Goal: Check status

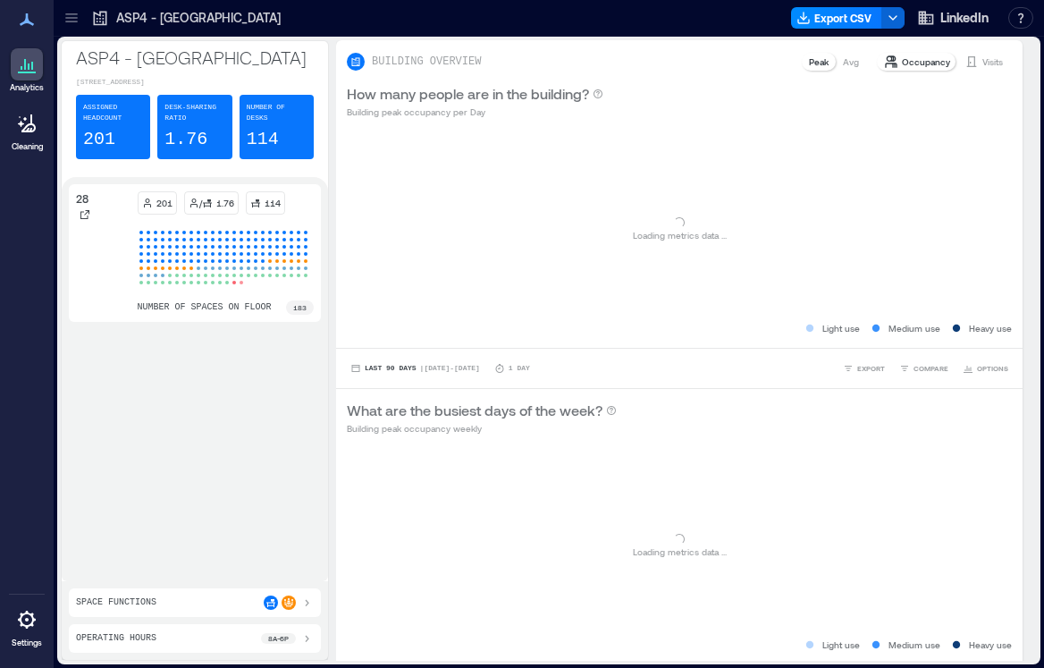
click at [21, 138] on div at bounding box center [27, 123] width 32 height 32
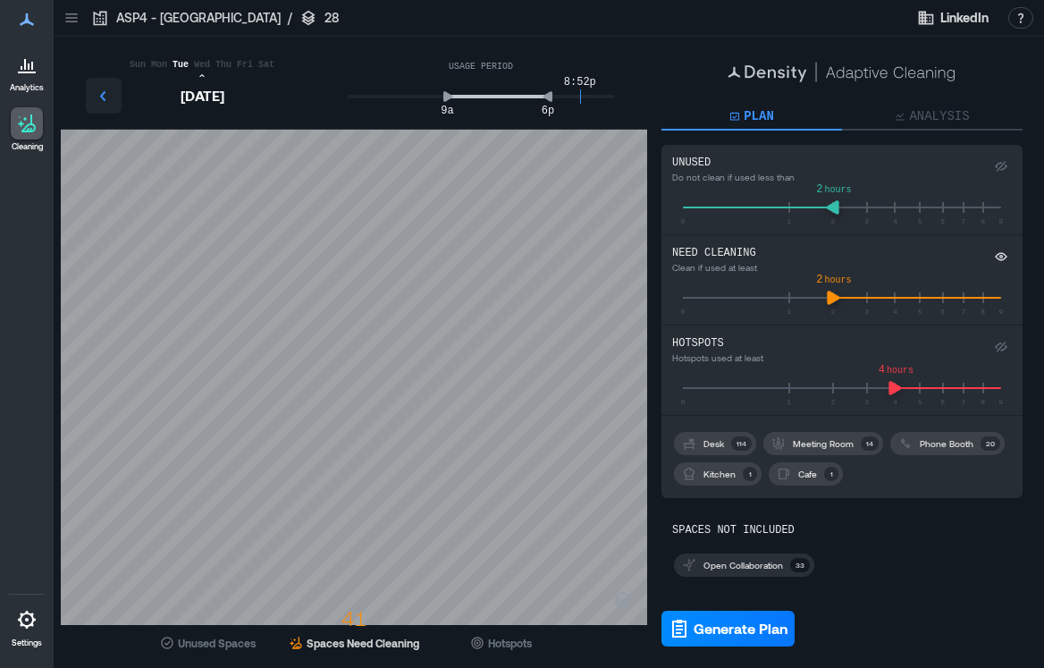
click at [111, 99] on icon "button" at bounding box center [103, 95] width 21 height 21
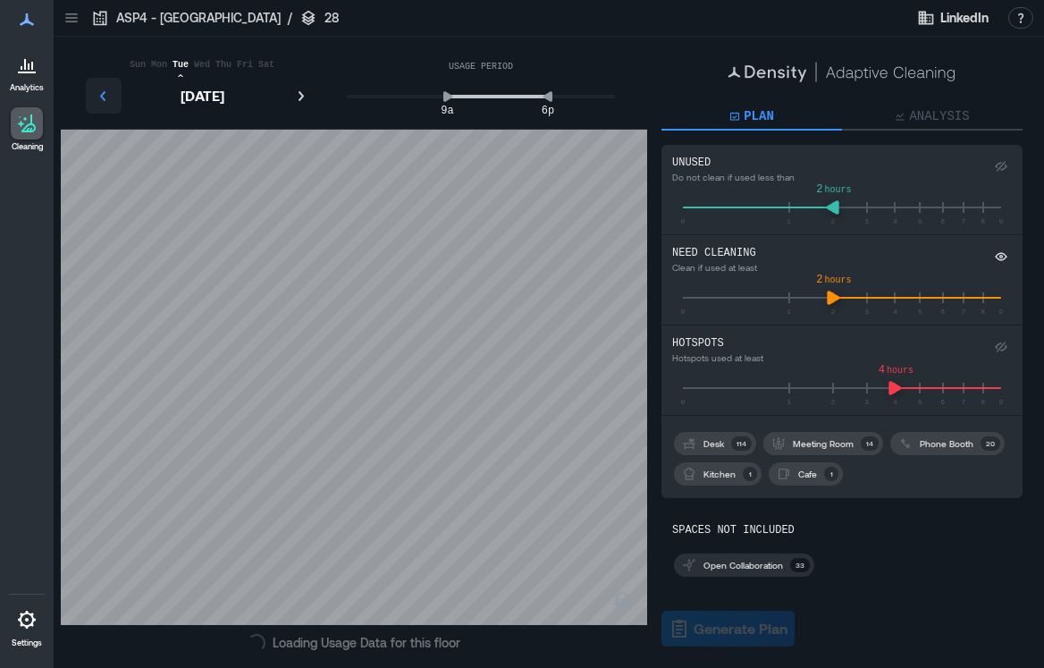
click at [111, 99] on icon "button" at bounding box center [103, 95] width 21 height 21
